Goal: Navigation & Orientation: Find specific page/section

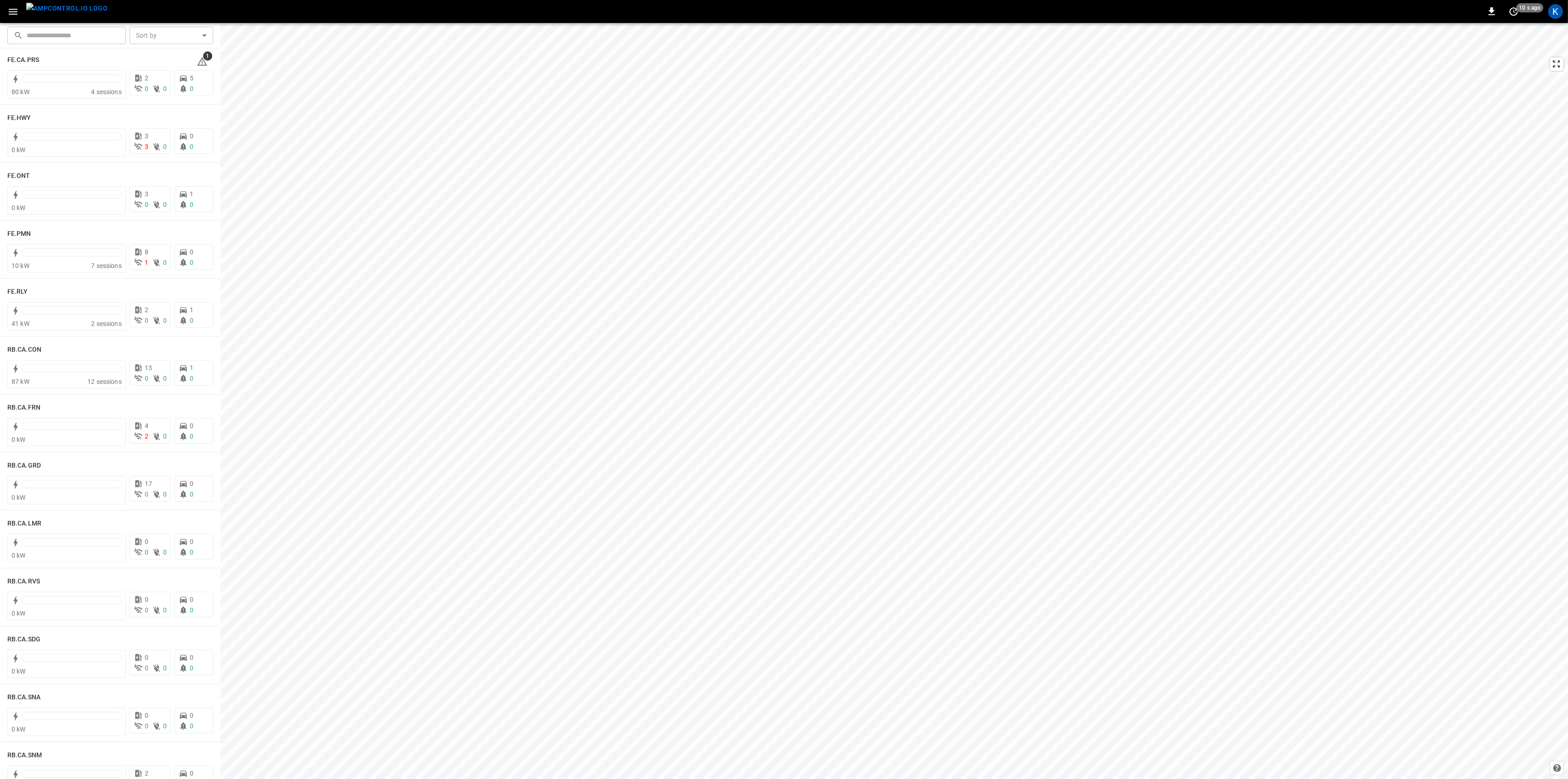
scroll to position [940, 0]
click at [79, 269] on div "10 kW" at bounding box center [51, 267] width 80 height 9
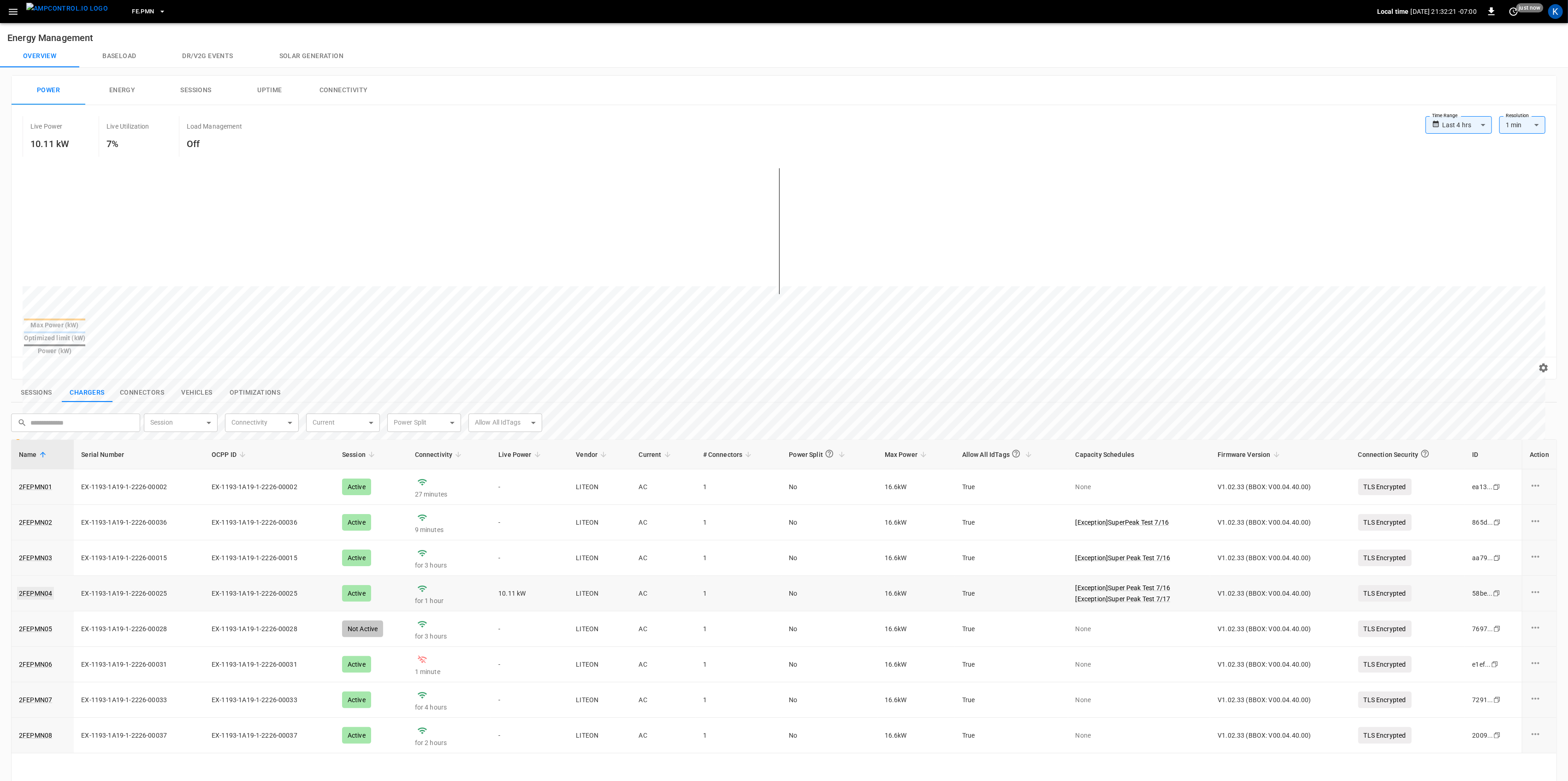
click at [37, 587] on link "2FEPMN04" at bounding box center [35, 593] width 37 height 13
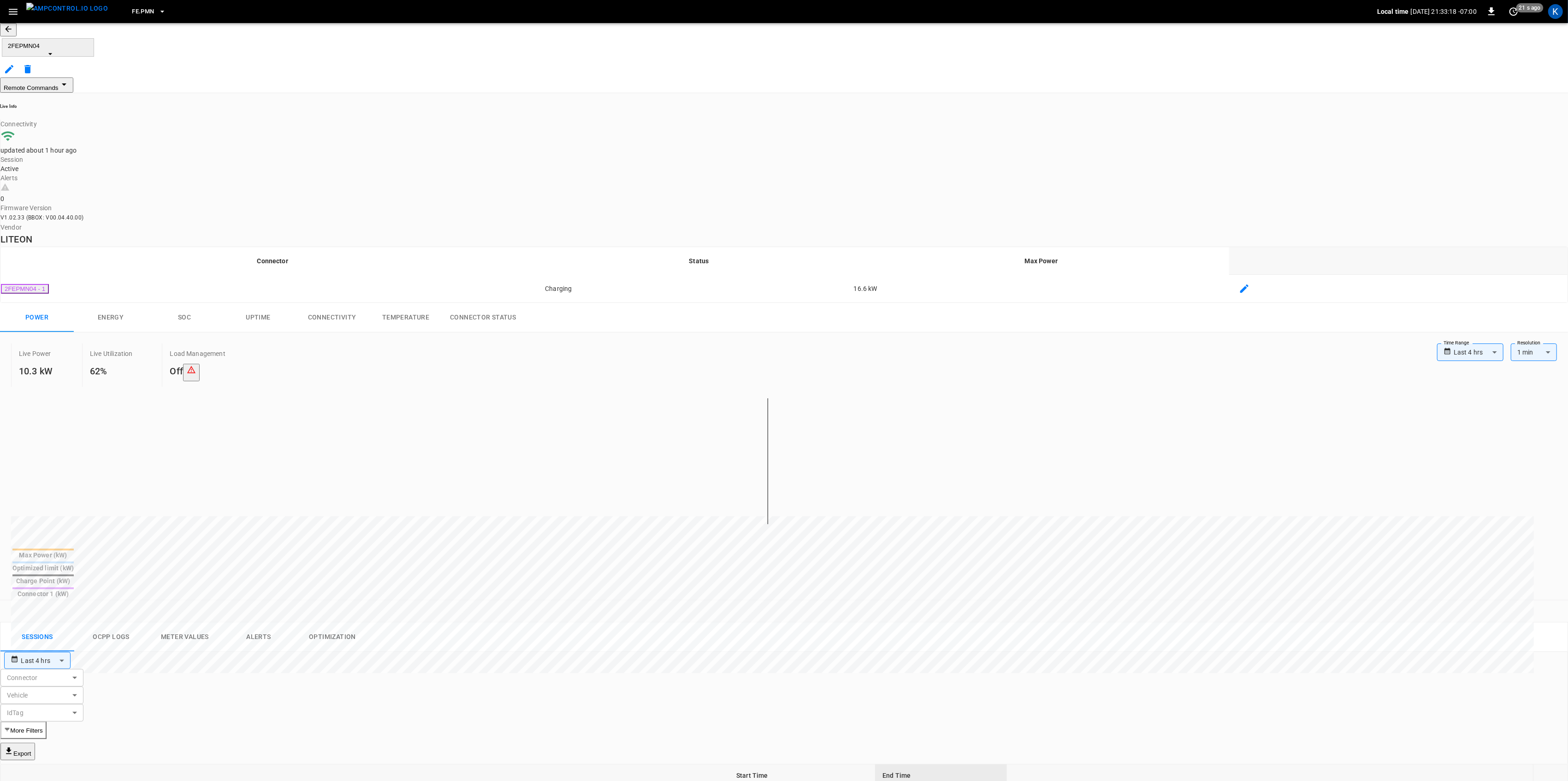
click at [16, 35] on button "button" at bounding box center [8, 30] width 16 height 13
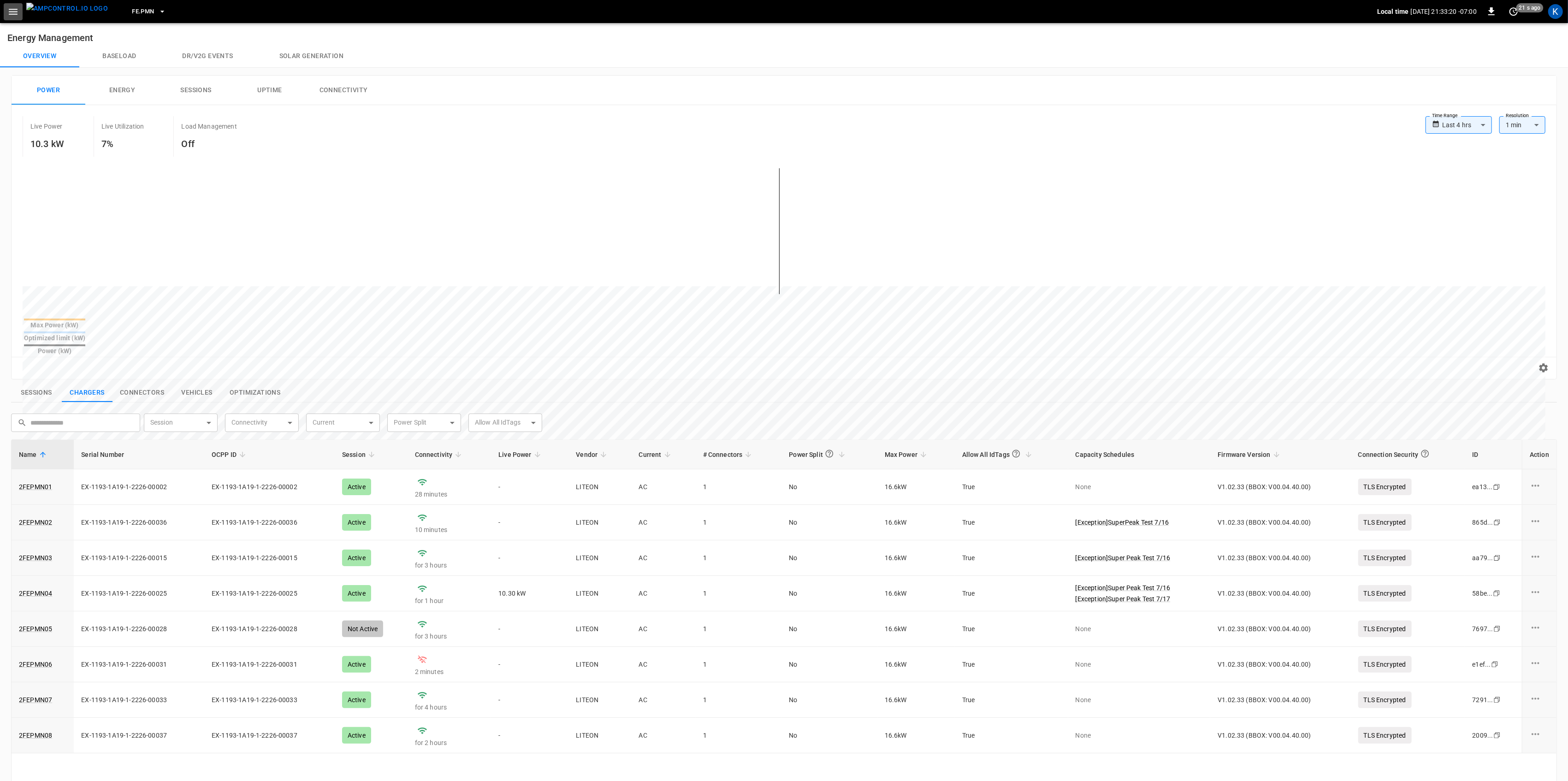
click at [16, 12] on icon "button" at bounding box center [13, 12] width 9 height 6
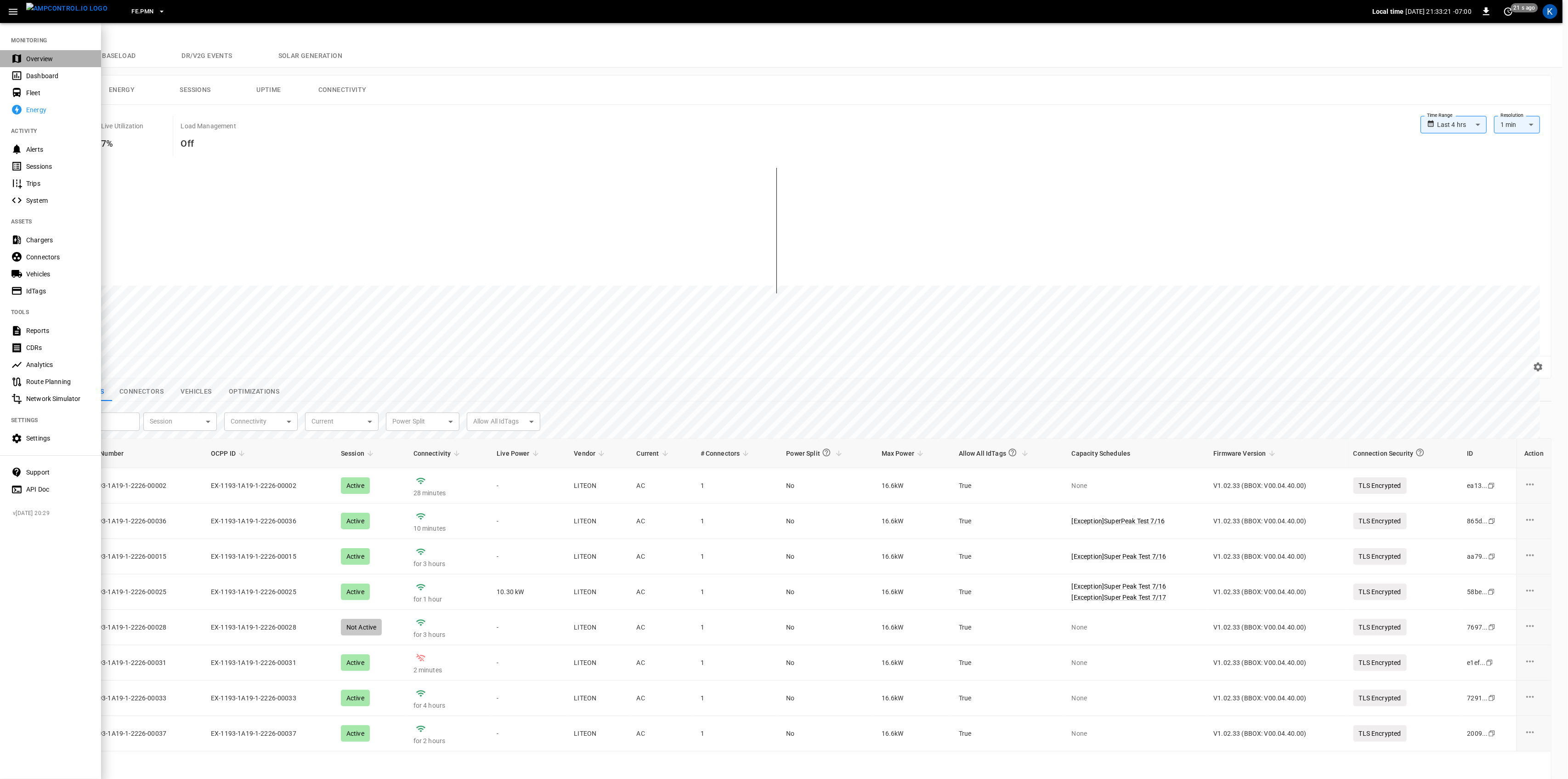
click at [31, 54] on div "Overview" at bounding box center [58, 58] width 64 height 9
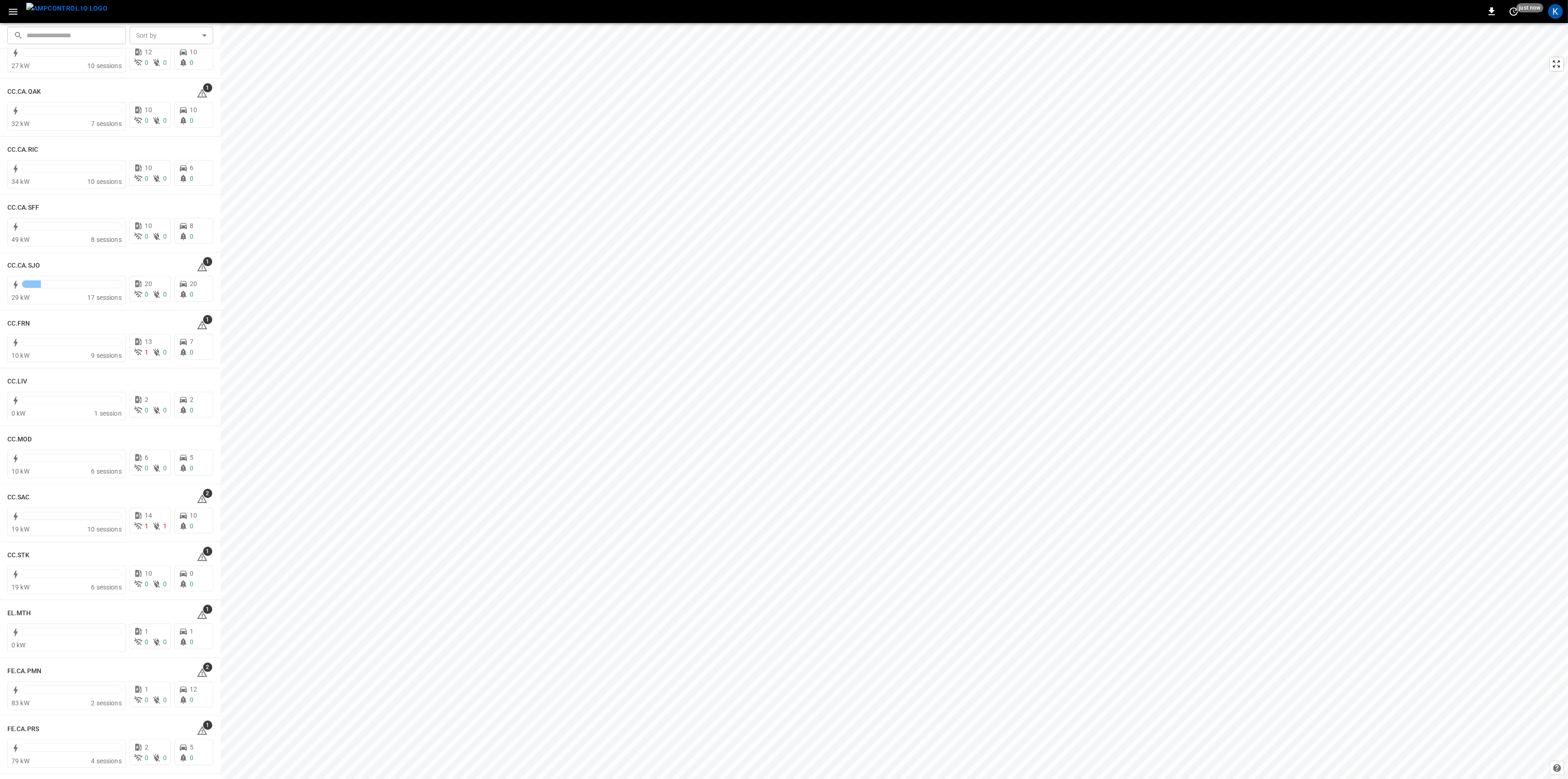
scroll to position [306, 0]
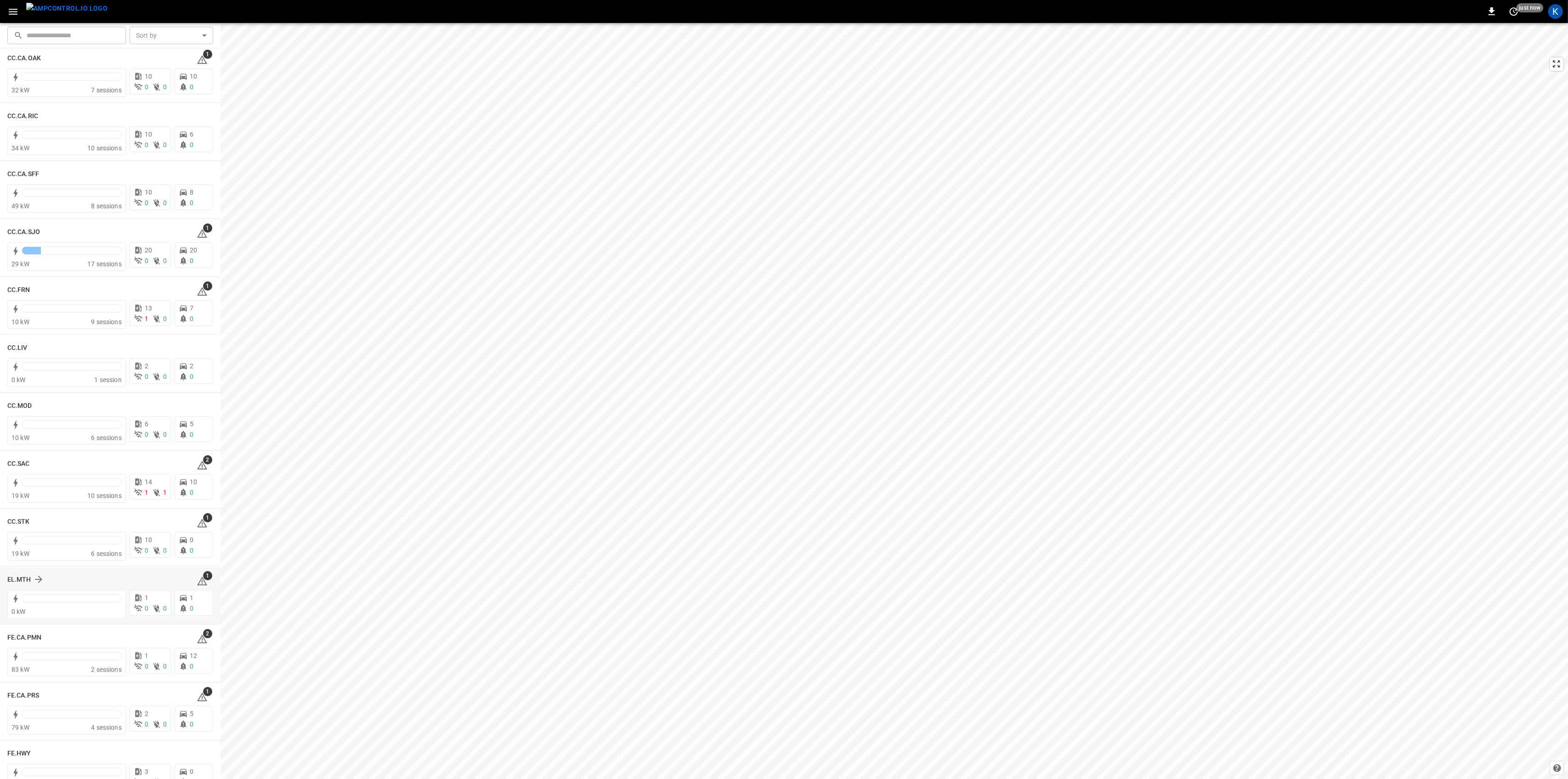
click at [203, 578] on span "1" at bounding box center [208, 575] width 9 height 9
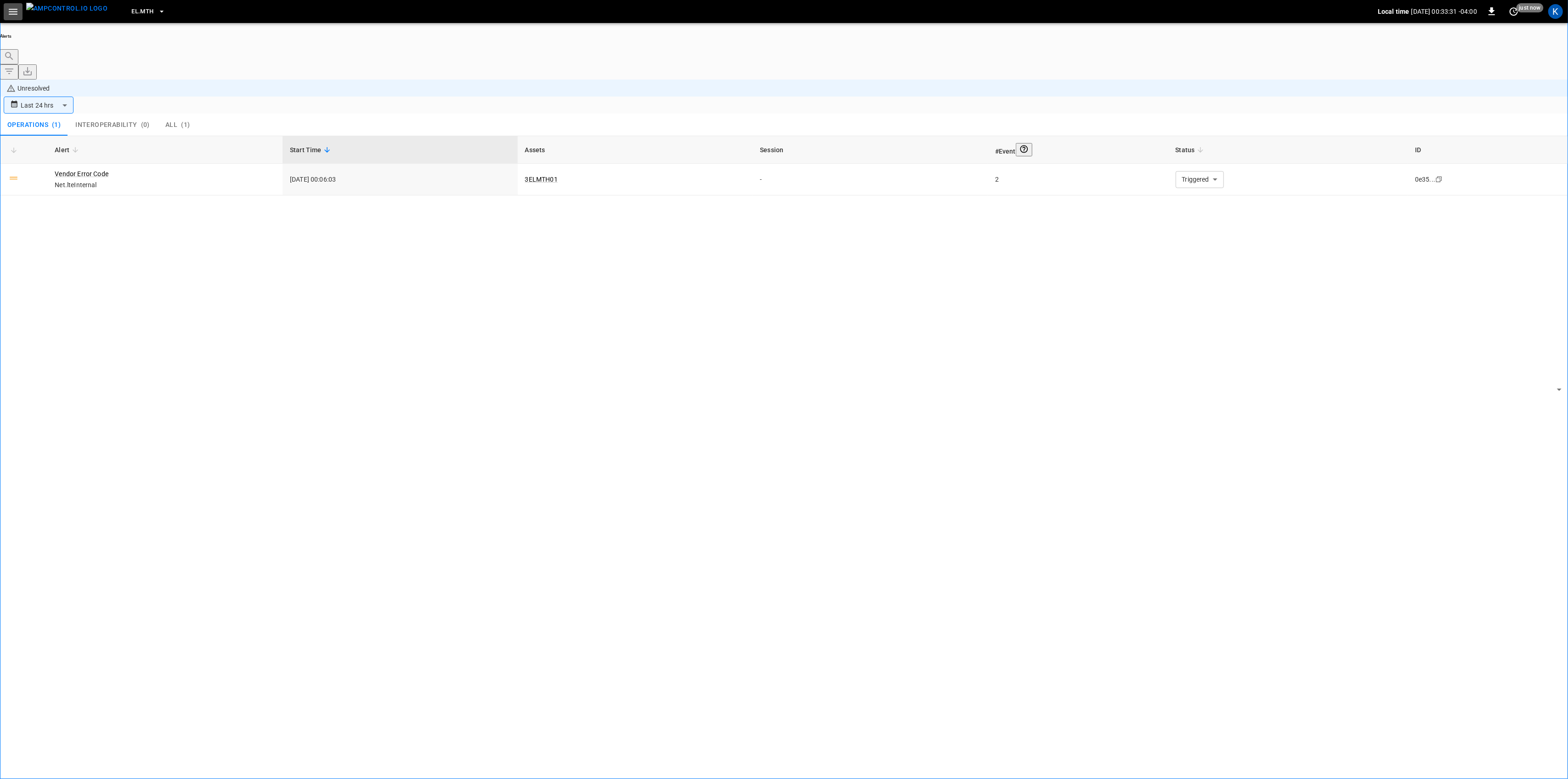
click at [10, 10] on icon "button" at bounding box center [13, 12] width 12 height 12
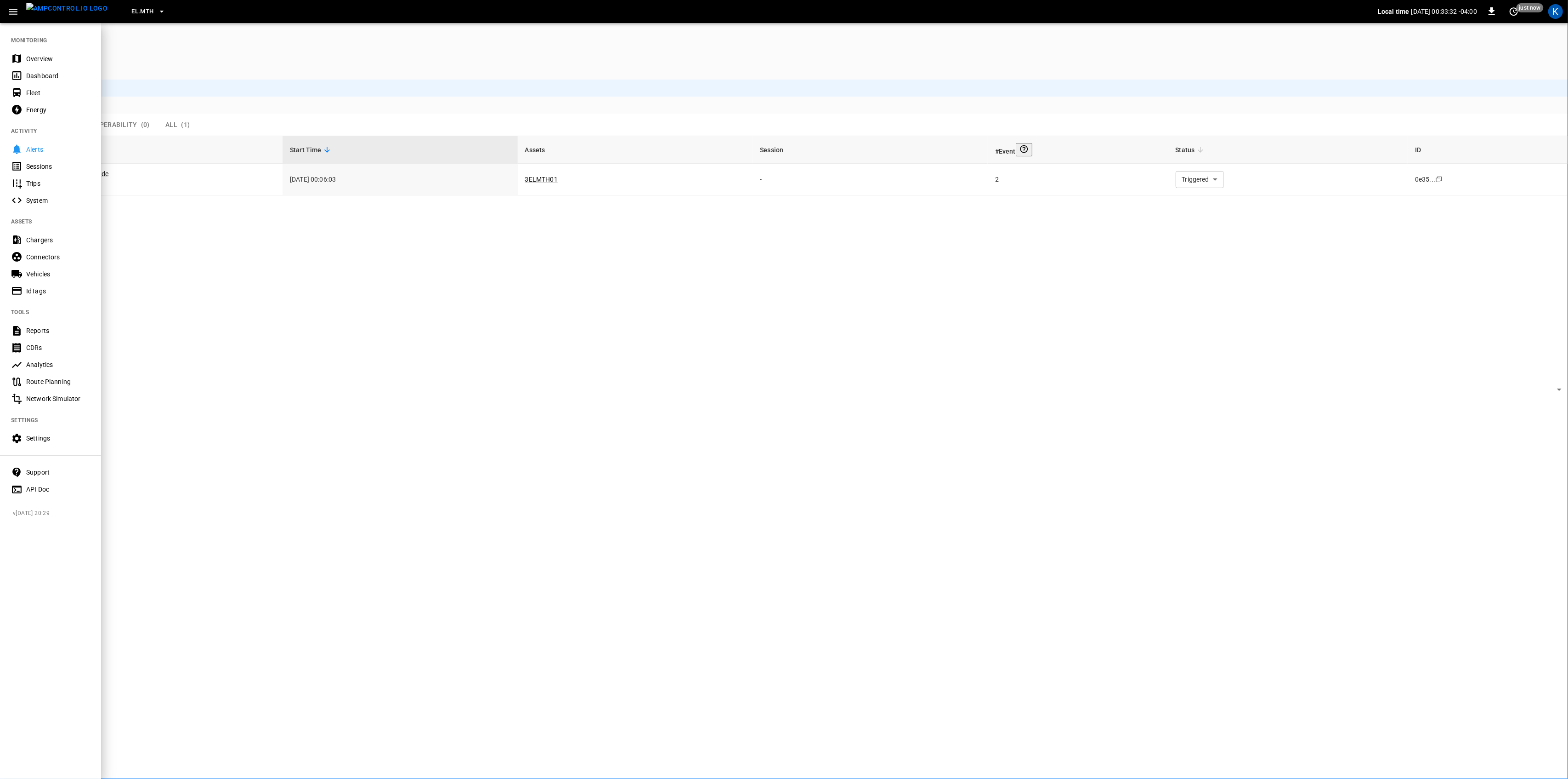
click at [32, 52] on div "Overview" at bounding box center [51, 58] width 101 height 17
